Goal: Task Accomplishment & Management: Use online tool/utility

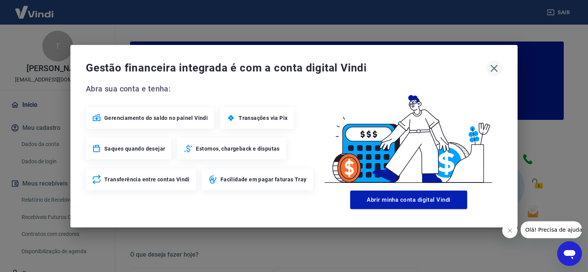
drag, startPoint x: 490, startPoint y: 63, endPoint x: 491, endPoint y: 67, distance: 3.9
click at [490, 65] on icon "button" at bounding box center [494, 68] width 12 height 12
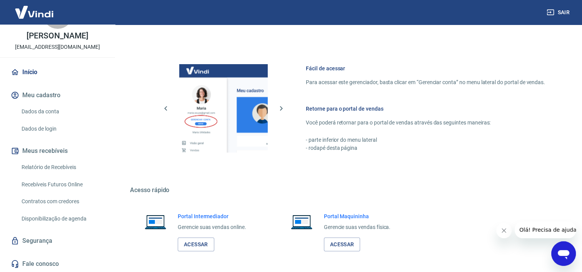
scroll to position [415, 0]
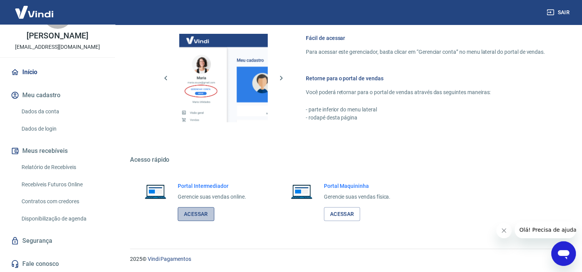
click at [202, 211] on link "Acessar" at bounding box center [196, 214] width 37 height 14
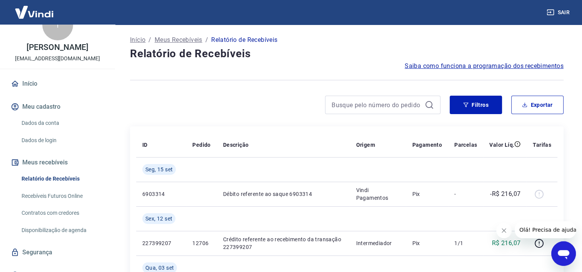
scroll to position [33, 0]
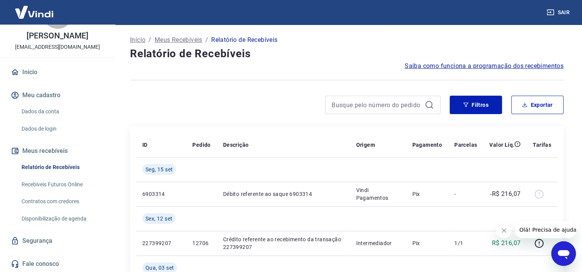
click at [80, 184] on link "Recebíveis Futuros Online" at bounding box center [61, 185] width 87 height 16
